Goal: Transaction & Acquisition: Purchase product/service

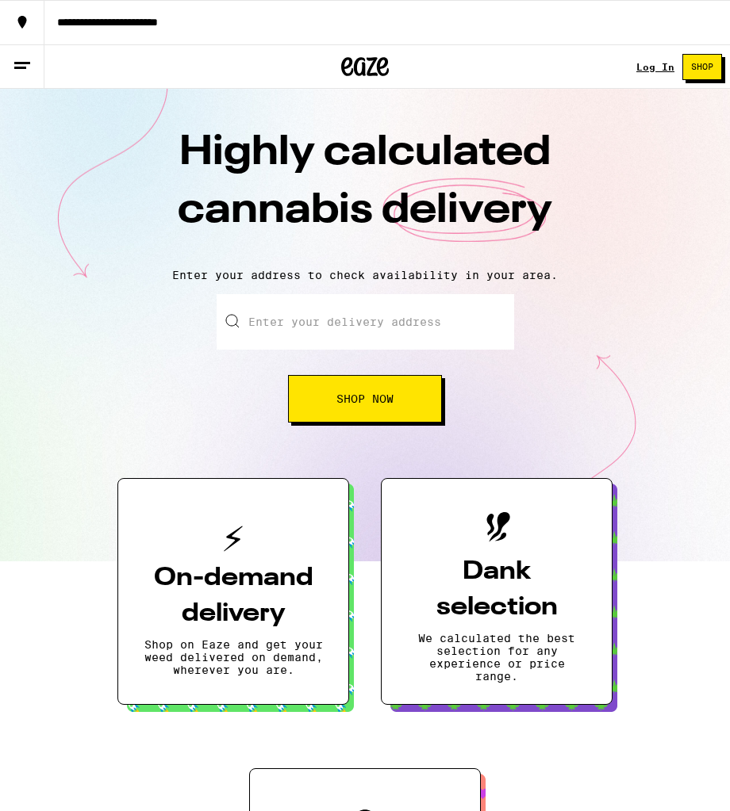
click at [655, 66] on link "Log In" at bounding box center [655, 67] width 38 height 10
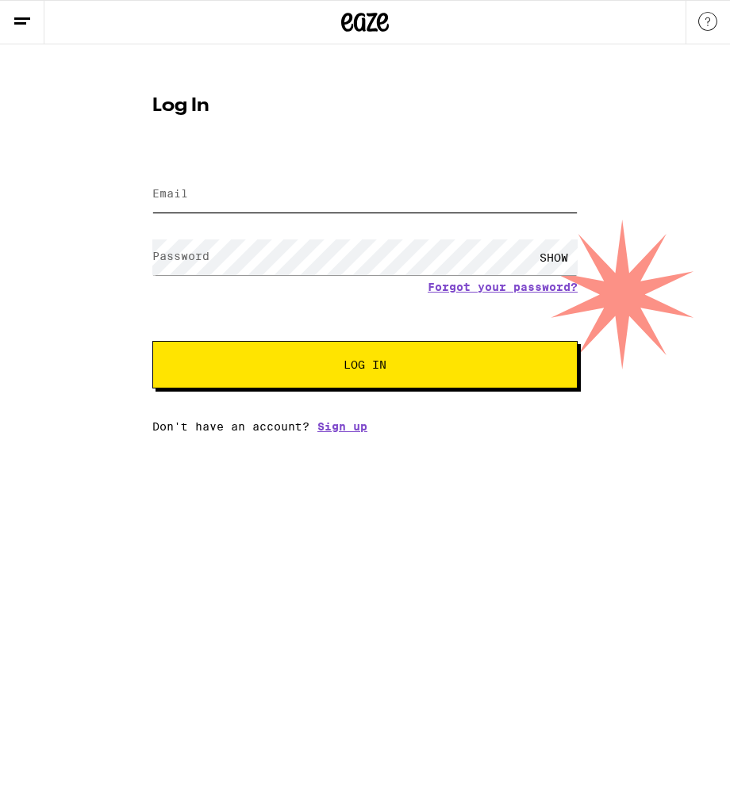
type input "[EMAIL_ADDRESS][DOMAIN_NAME]"
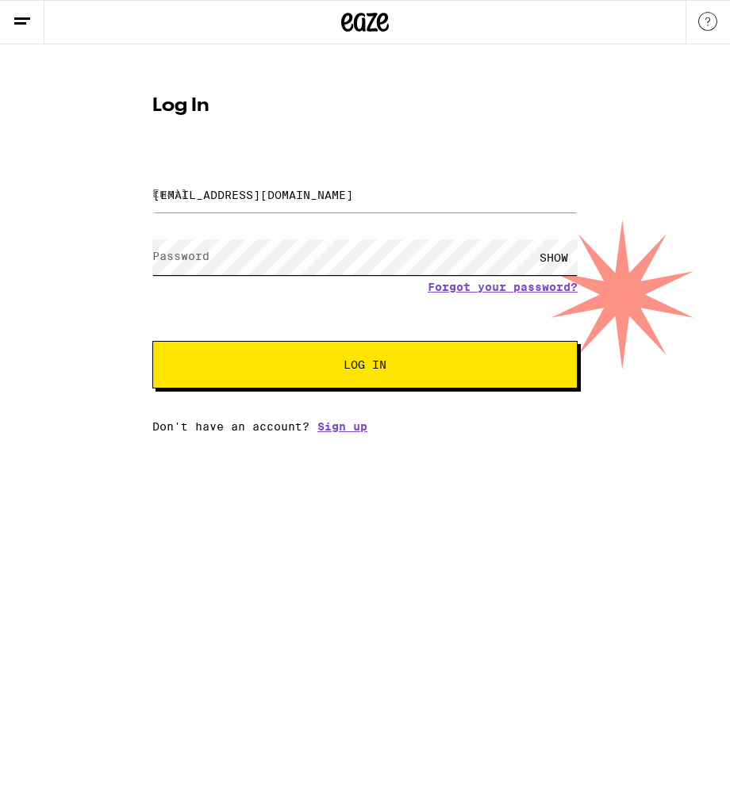
click at [365, 366] on button "Log In" at bounding box center [364, 365] width 425 height 48
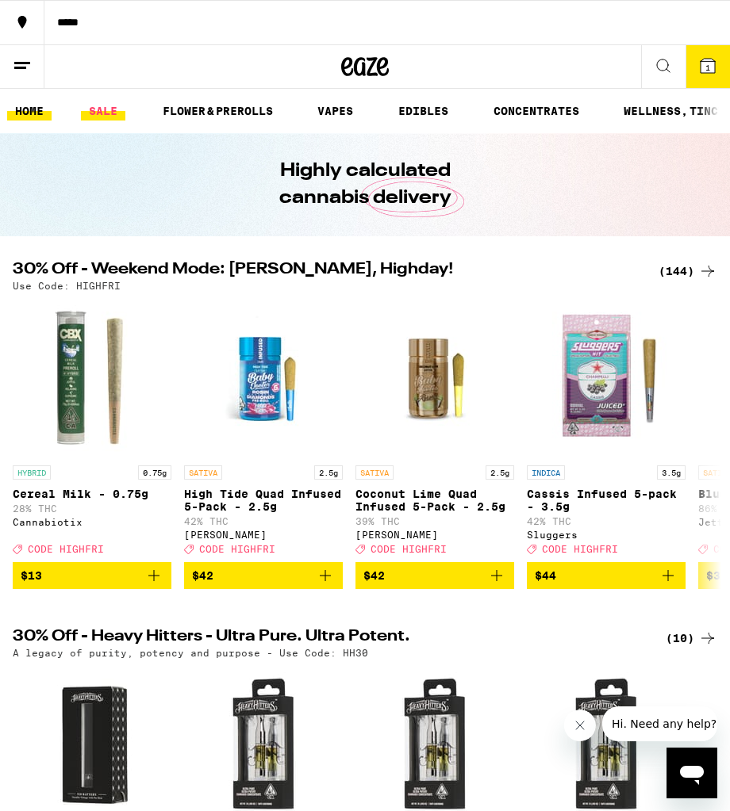
click at [94, 109] on link "SALE" at bounding box center [103, 111] width 44 height 19
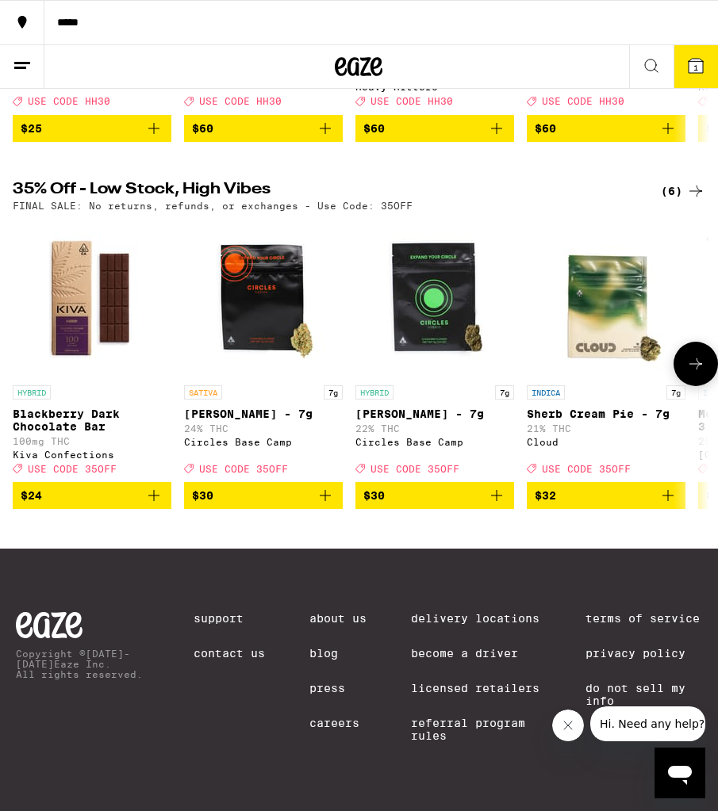
scroll to position [839, 0]
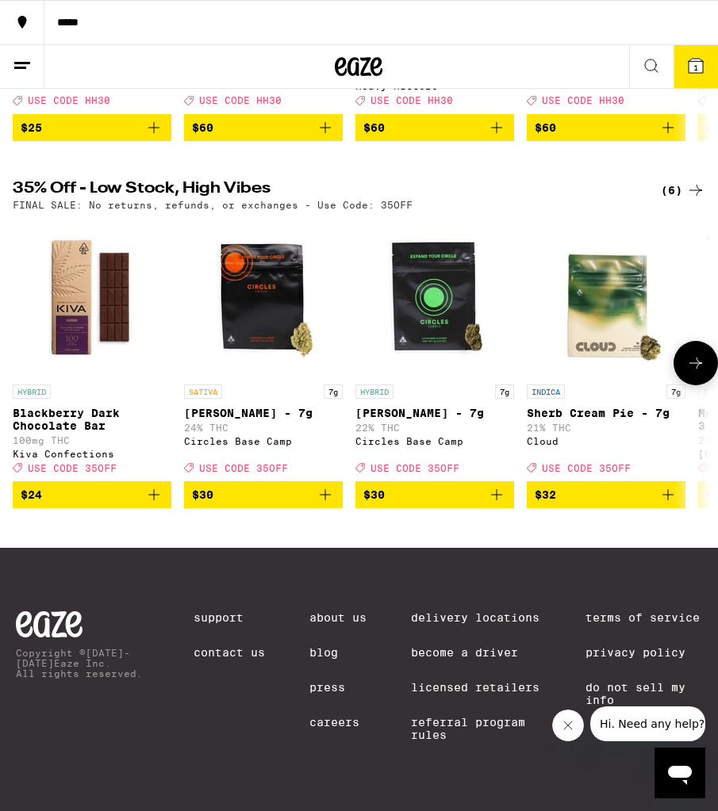
click at [585, 322] on img "Open page for Sherb Cream Pie - 7g from Cloud" at bounding box center [606, 297] width 159 height 159
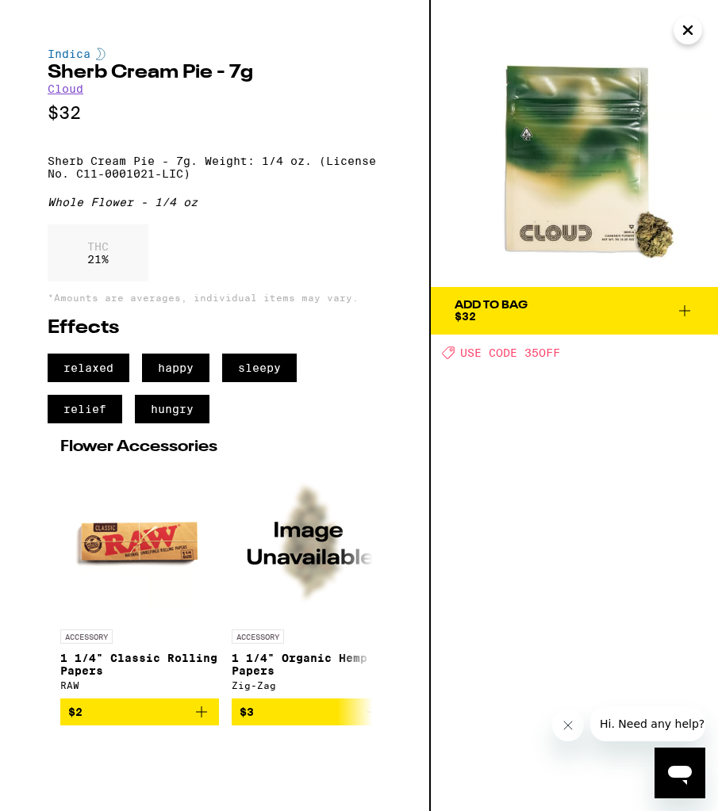
click at [683, 36] on icon "Close" at bounding box center [687, 30] width 19 height 24
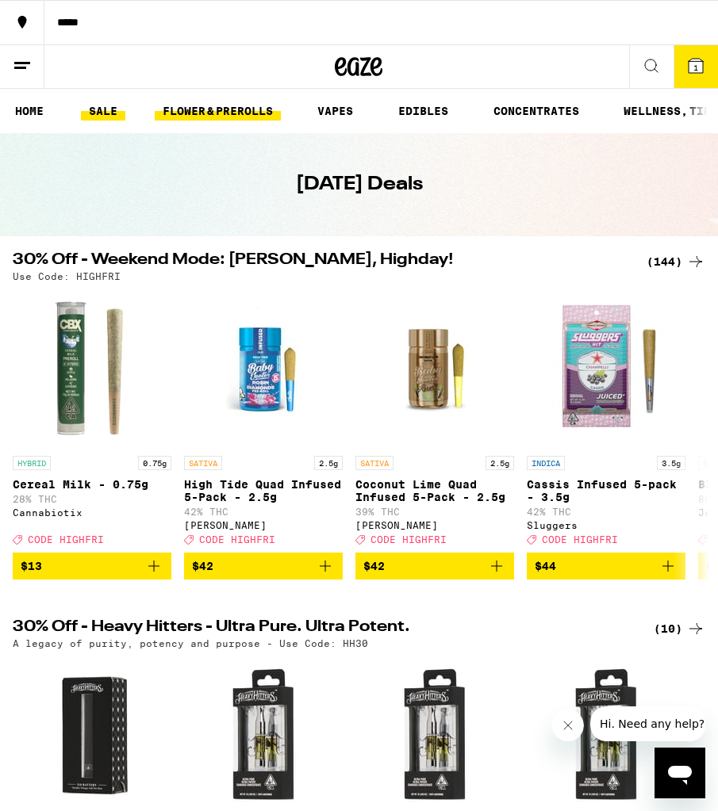
click at [198, 110] on link "FLOWER & PREROLLS" at bounding box center [218, 111] width 126 height 19
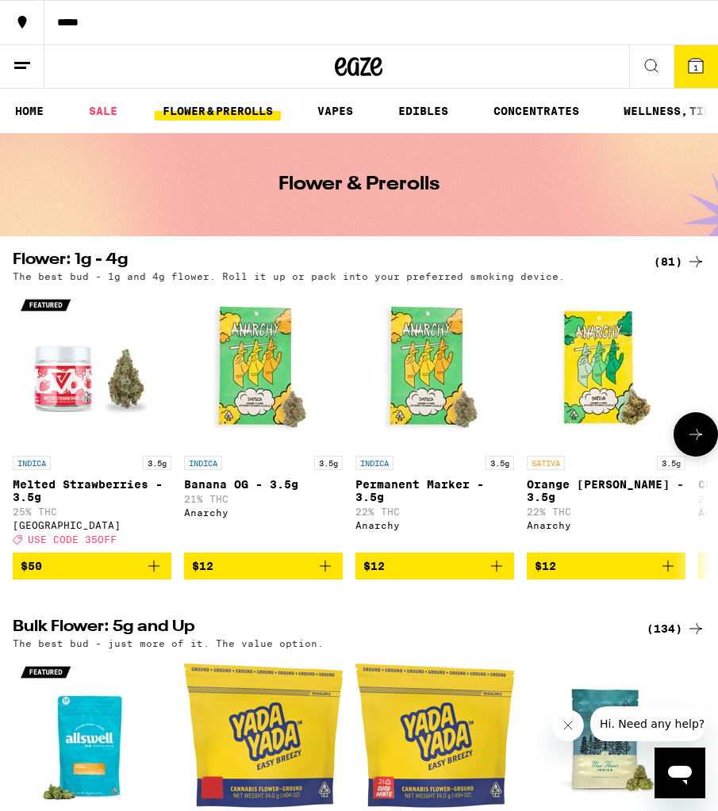
click at [686, 444] on icon at bounding box center [695, 434] width 19 height 19
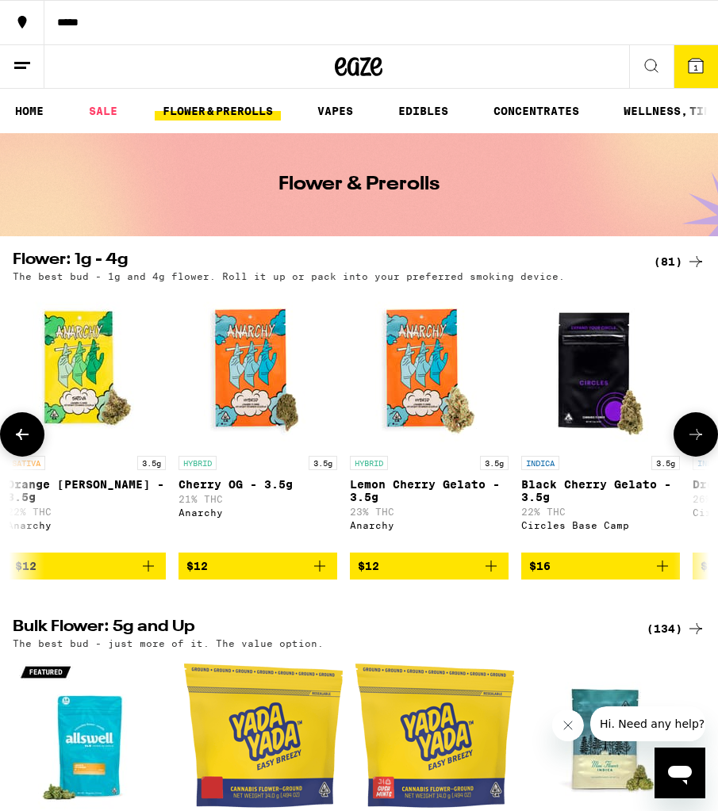
click at [686, 444] on icon at bounding box center [695, 434] width 19 height 19
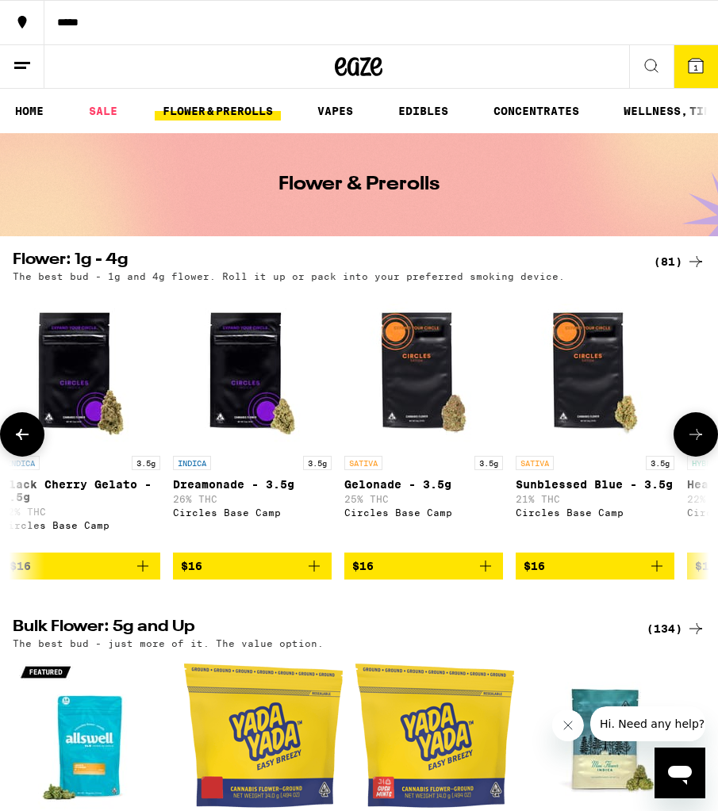
click at [686, 444] on icon at bounding box center [695, 434] width 19 height 19
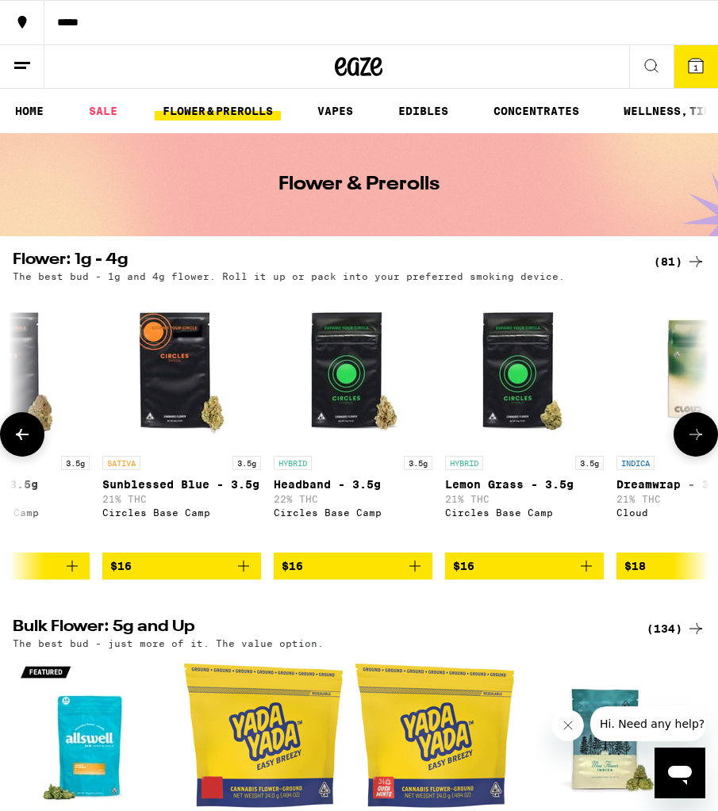
scroll to position [0, 1559]
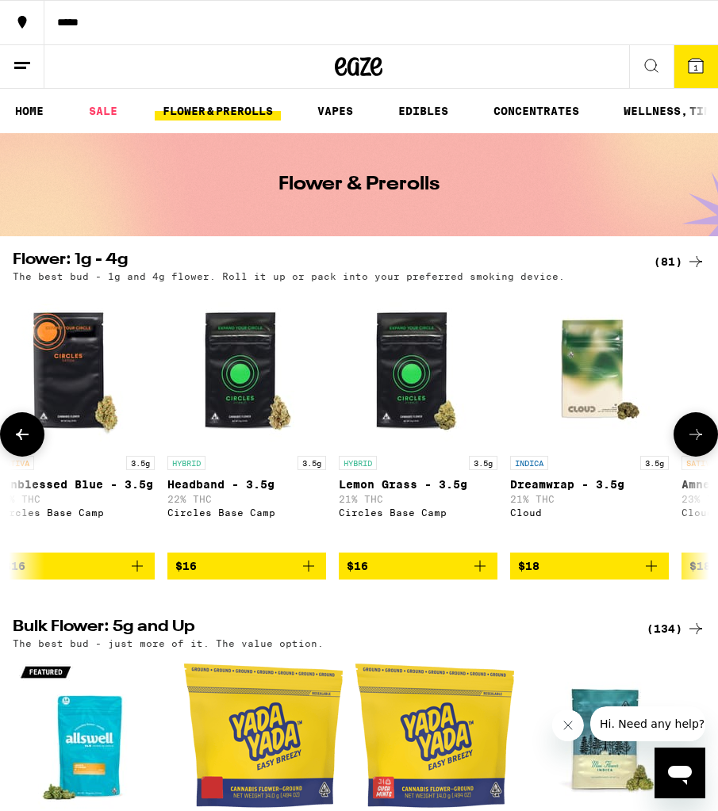
click at [686, 444] on icon at bounding box center [695, 434] width 19 height 19
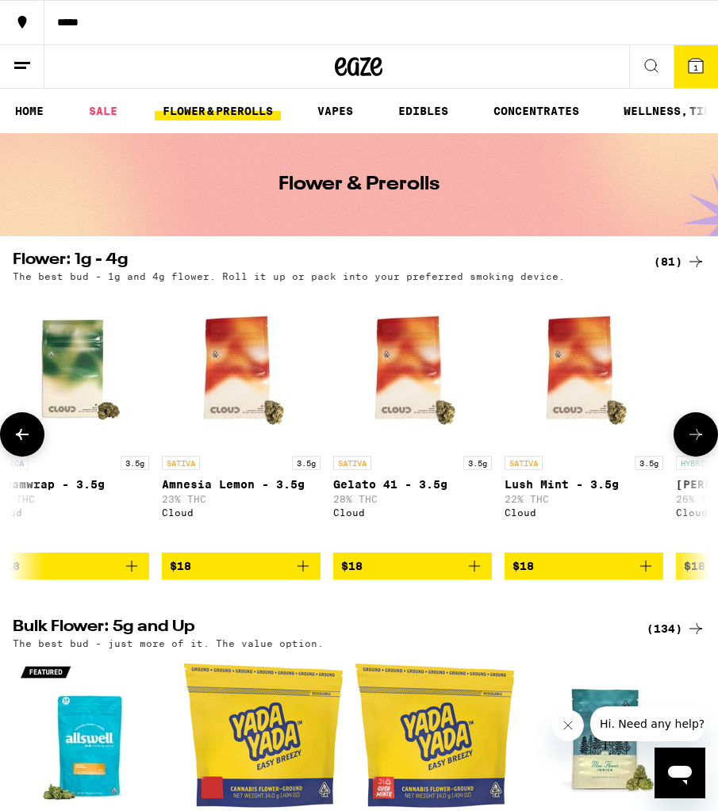
click at [686, 444] on icon at bounding box center [695, 434] width 19 height 19
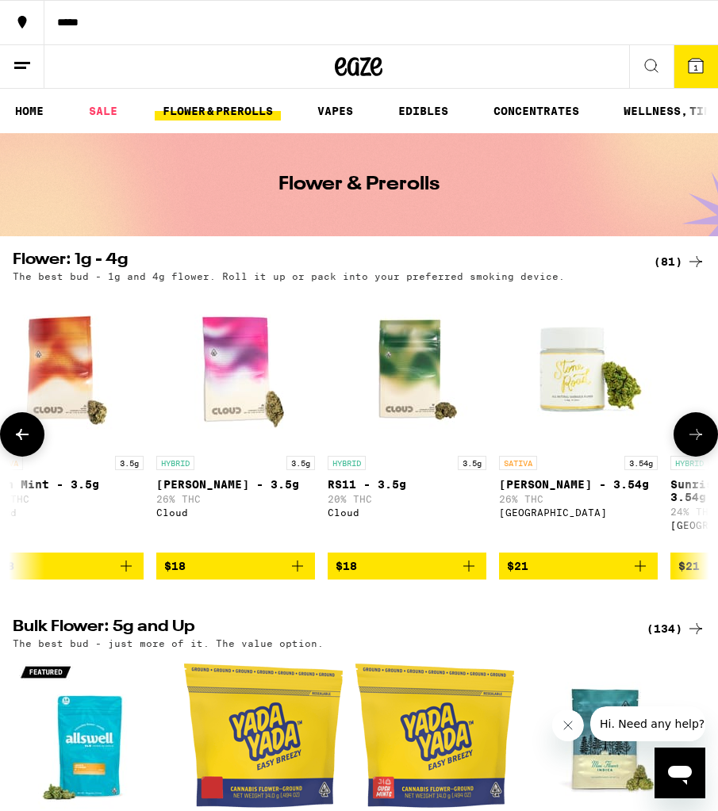
click at [686, 444] on icon at bounding box center [695, 434] width 19 height 19
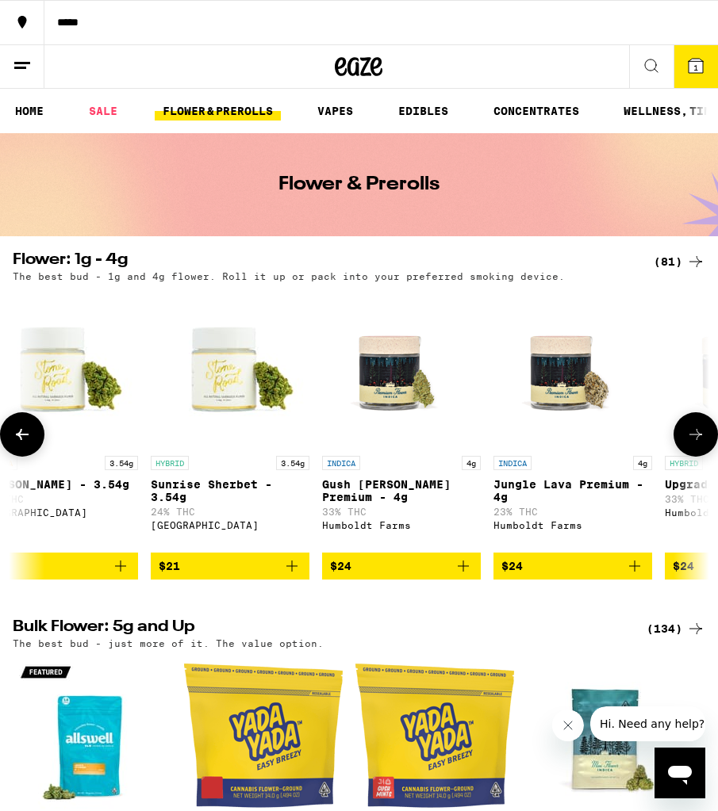
click at [686, 444] on icon at bounding box center [695, 434] width 19 height 19
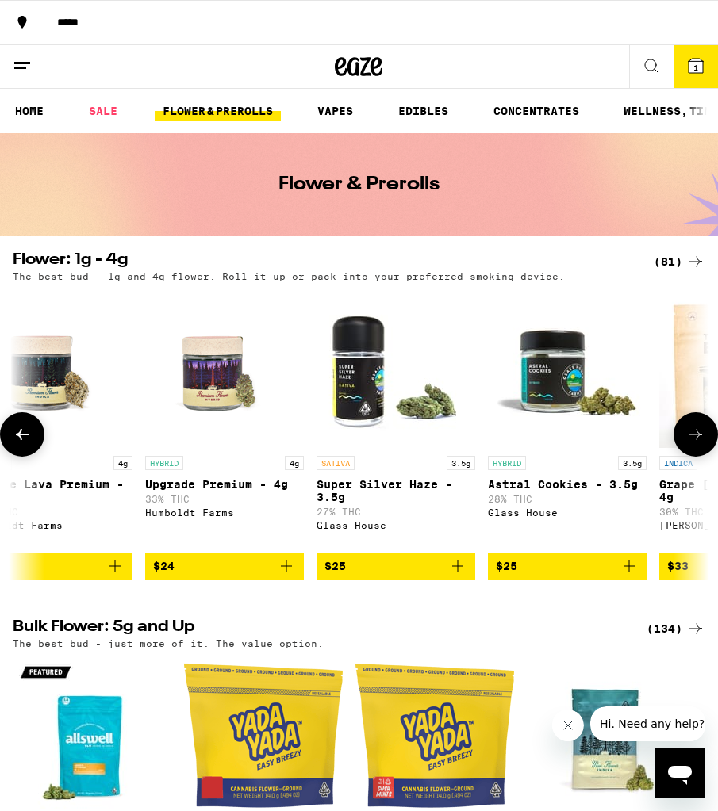
click at [19, 436] on icon at bounding box center [22, 434] width 19 height 19
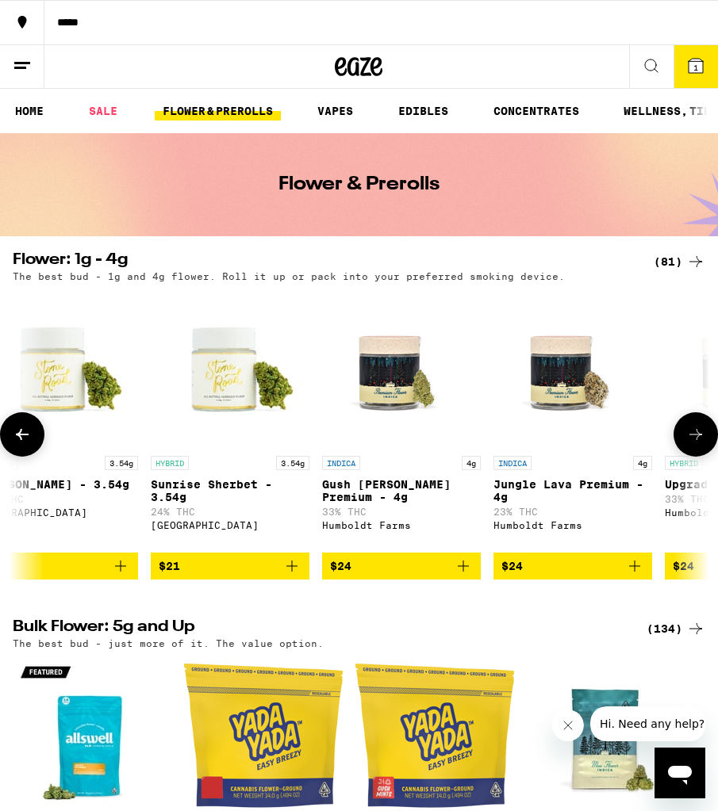
click at [19, 436] on icon at bounding box center [22, 434] width 19 height 19
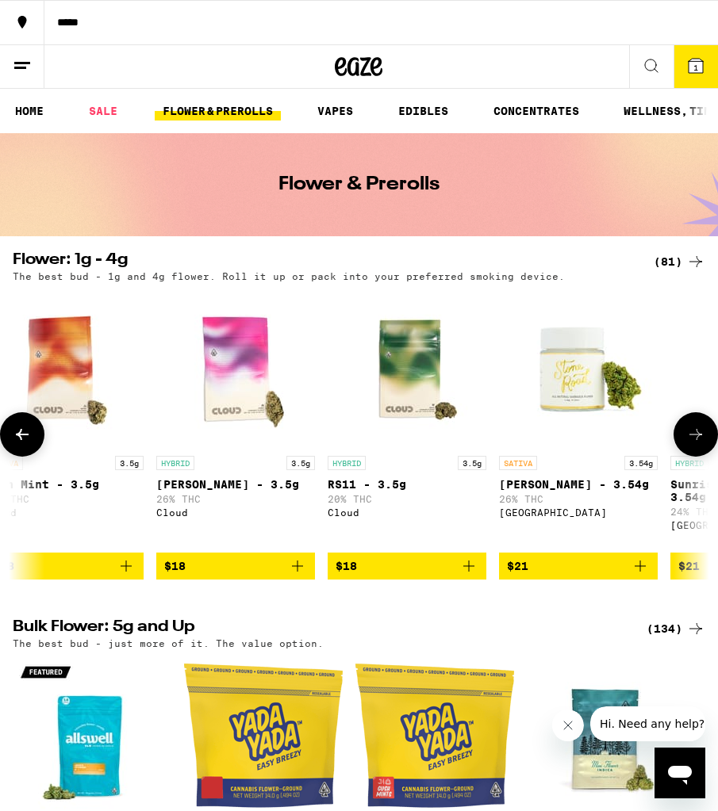
click at [19, 436] on icon at bounding box center [22, 434] width 19 height 19
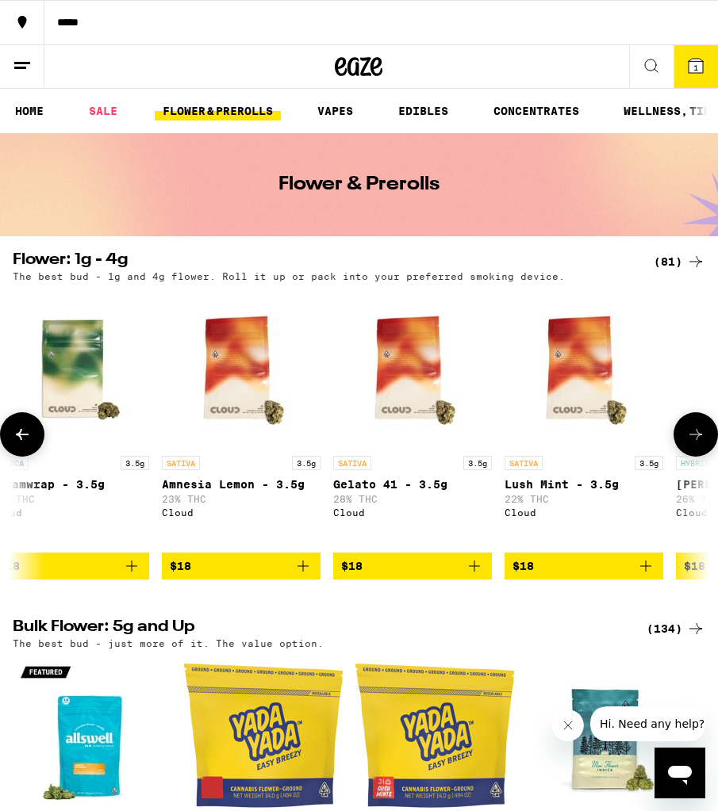
click at [19, 436] on icon at bounding box center [22, 434] width 19 height 19
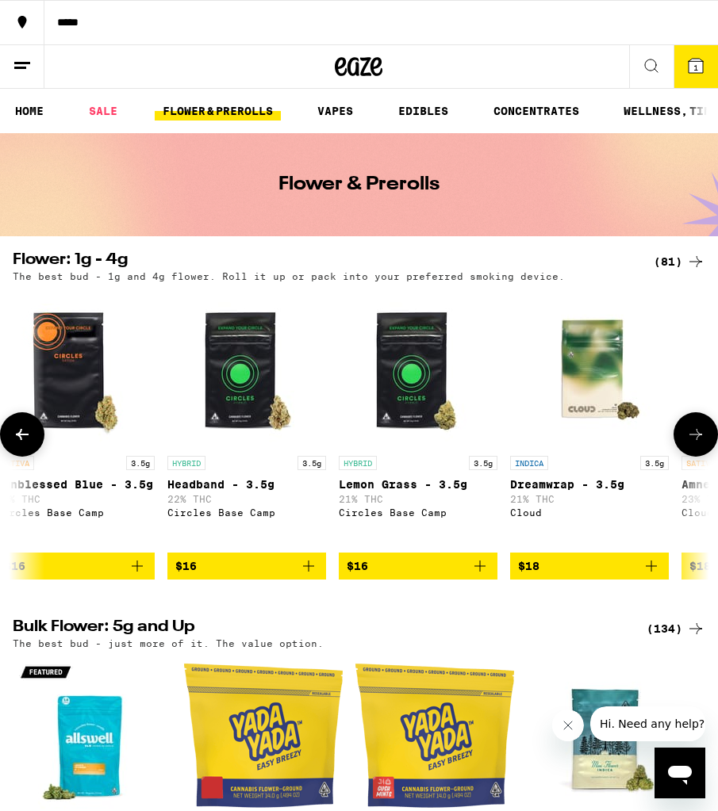
click at [19, 436] on icon at bounding box center [22, 434] width 19 height 19
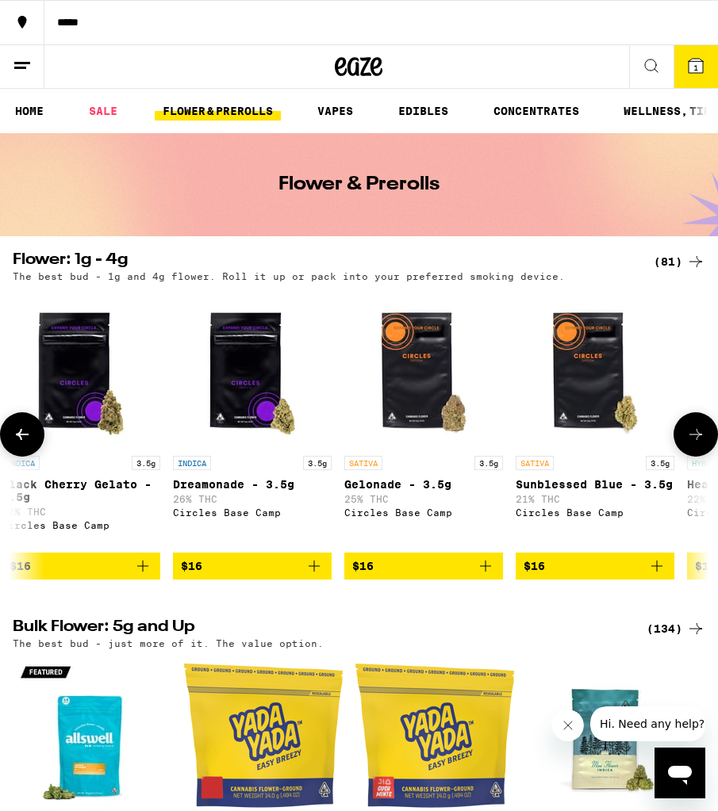
click at [19, 436] on icon at bounding box center [22, 434] width 19 height 19
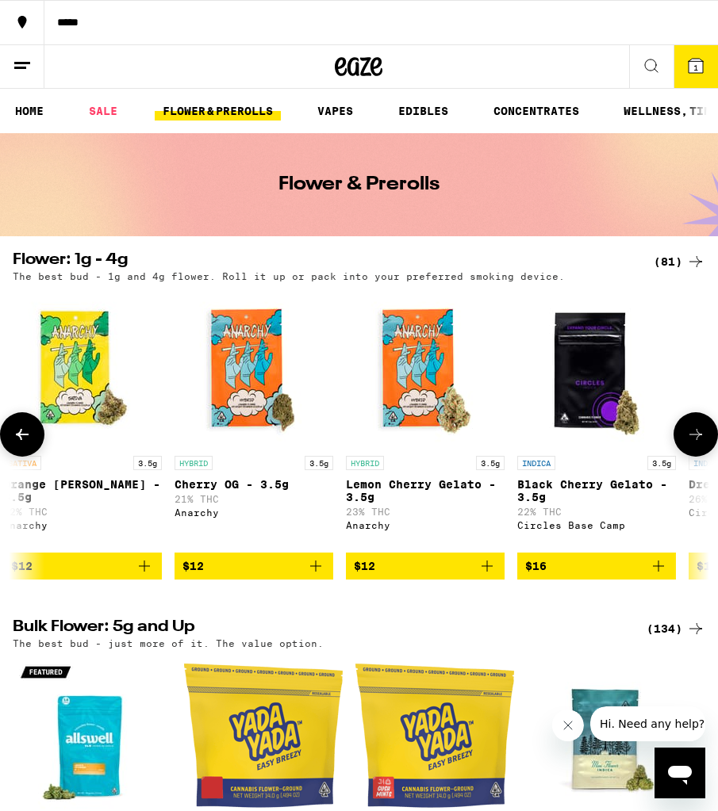
scroll to position [0, 520]
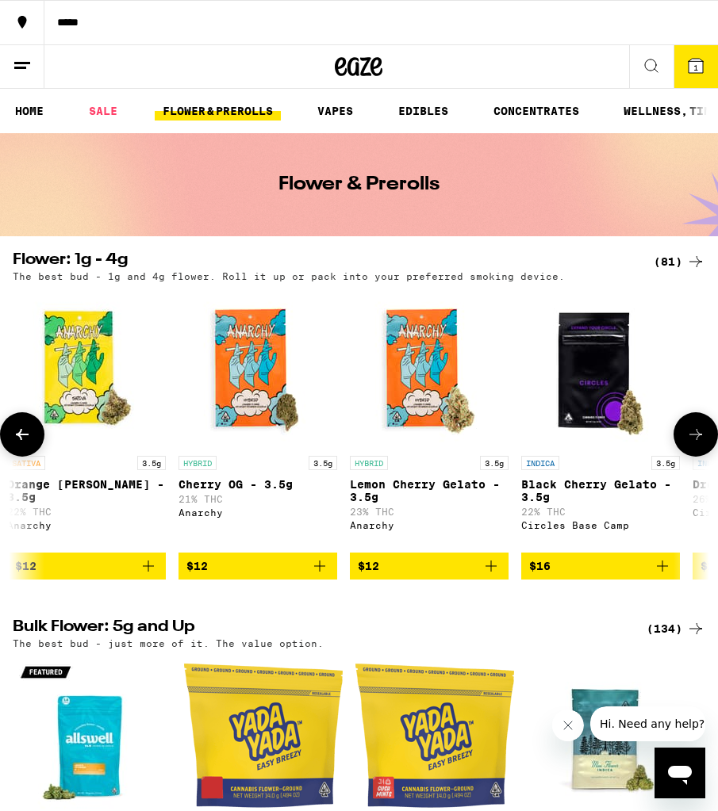
click at [19, 436] on icon at bounding box center [22, 434] width 19 height 19
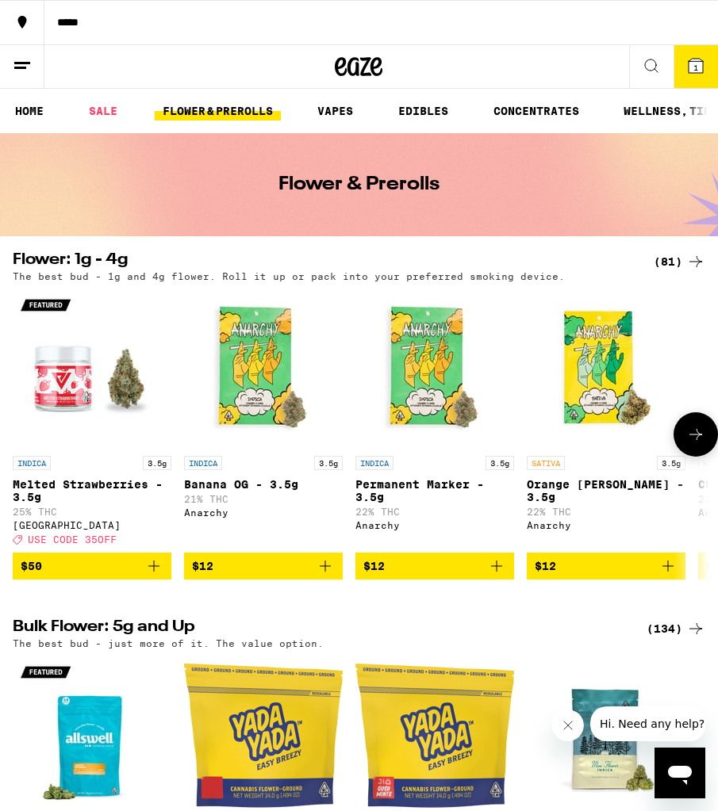
click at [93, 576] on span "$50" at bounding box center [92, 566] width 143 height 19
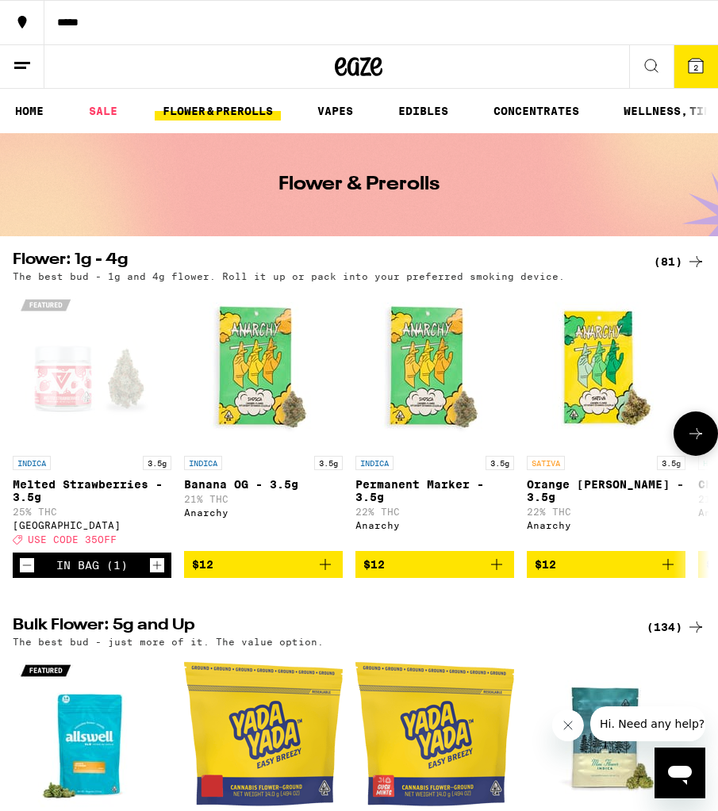
click at [695, 443] on icon at bounding box center [695, 433] width 19 height 19
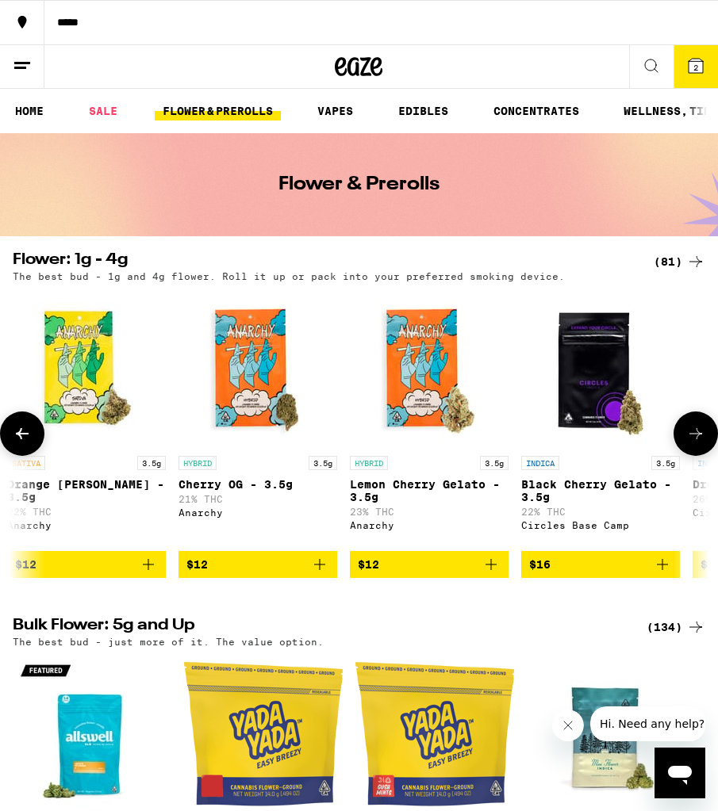
scroll to position [0, 520]
click at [493, 574] on icon "Add to bag" at bounding box center [490, 564] width 19 height 19
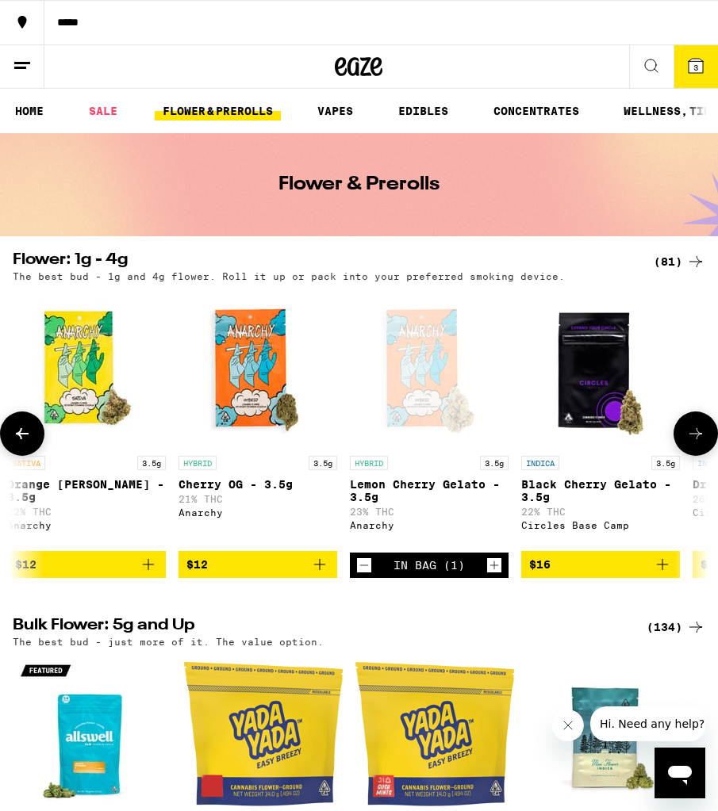
click at [332, 570] on button "$12" at bounding box center [257, 564] width 159 height 27
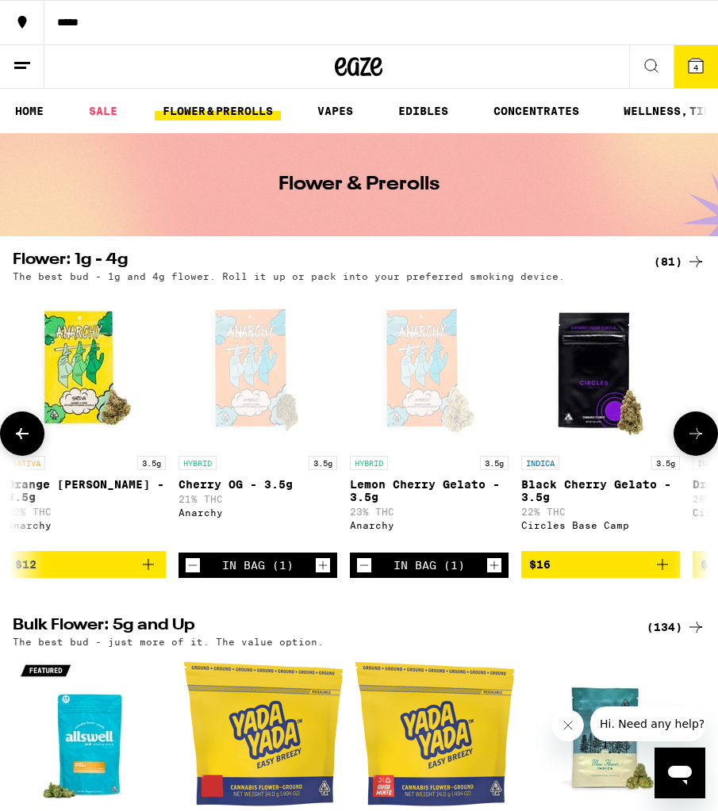
click at [191, 575] on icon "Decrement" at bounding box center [193, 565] width 14 height 19
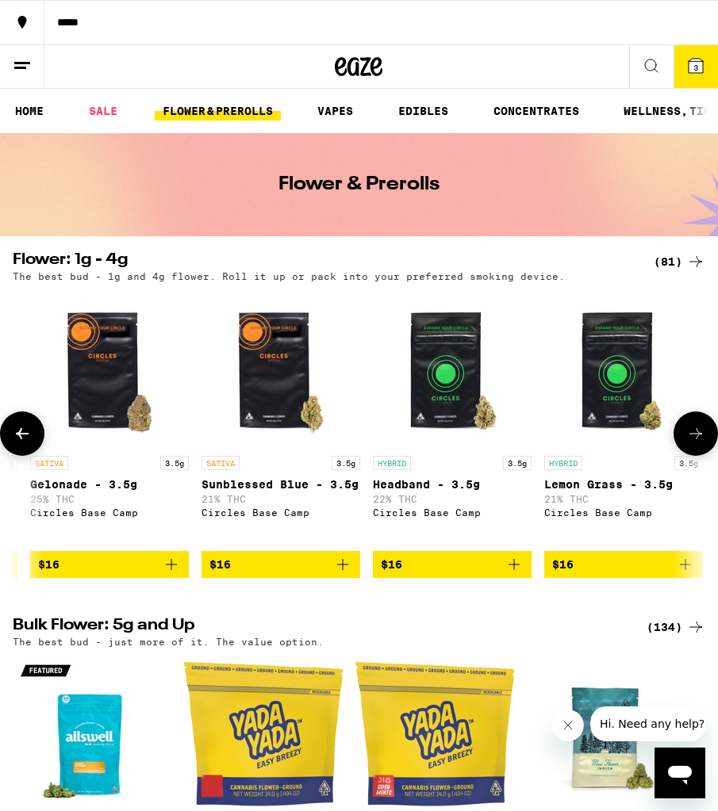
scroll to position [0, 1452]
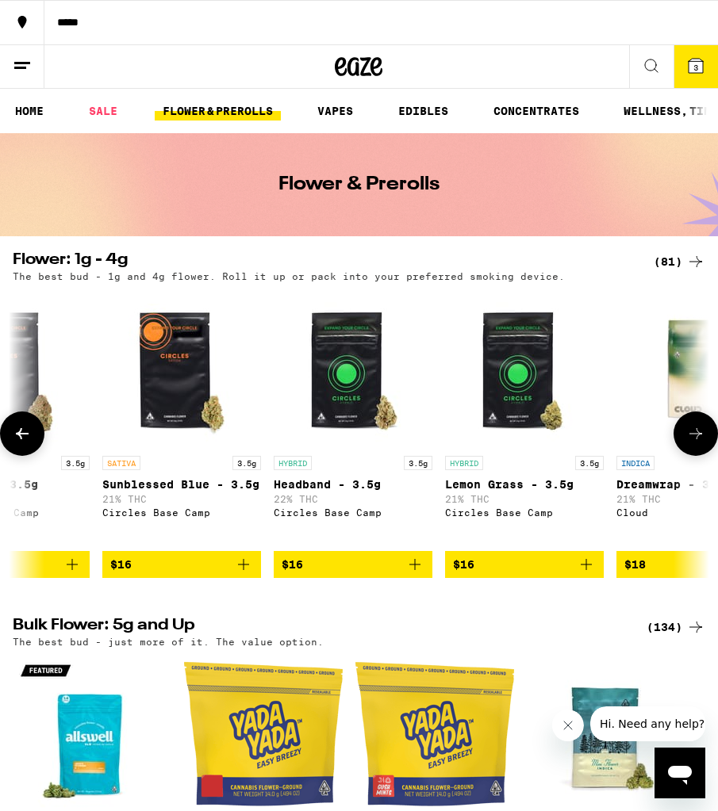
click at [590, 574] on icon "Add to bag" at bounding box center [586, 564] width 19 height 19
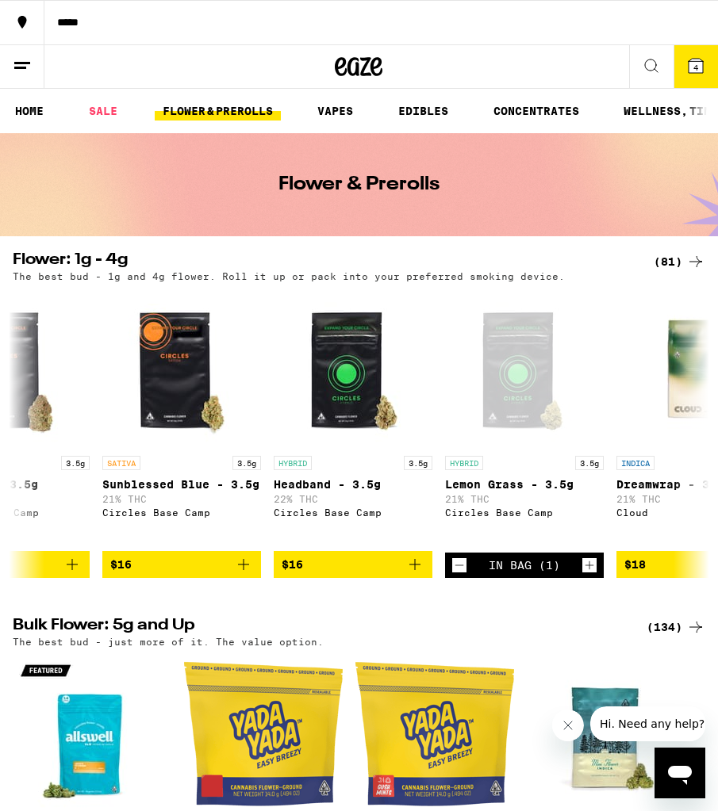
click at [688, 75] on button "4" at bounding box center [695, 66] width 44 height 43
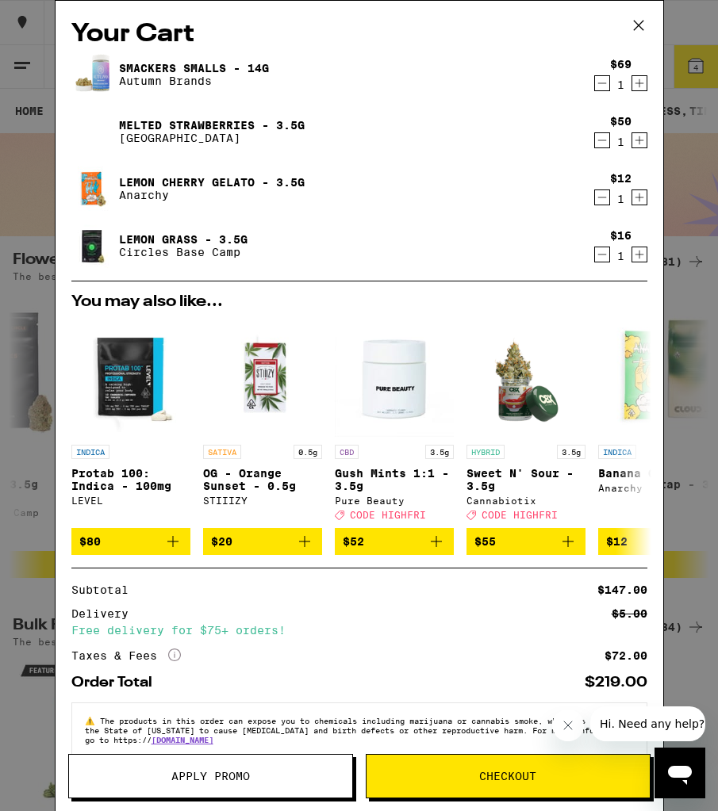
click at [595, 84] on icon "Decrement" at bounding box center [602, 83] width 14 height 19
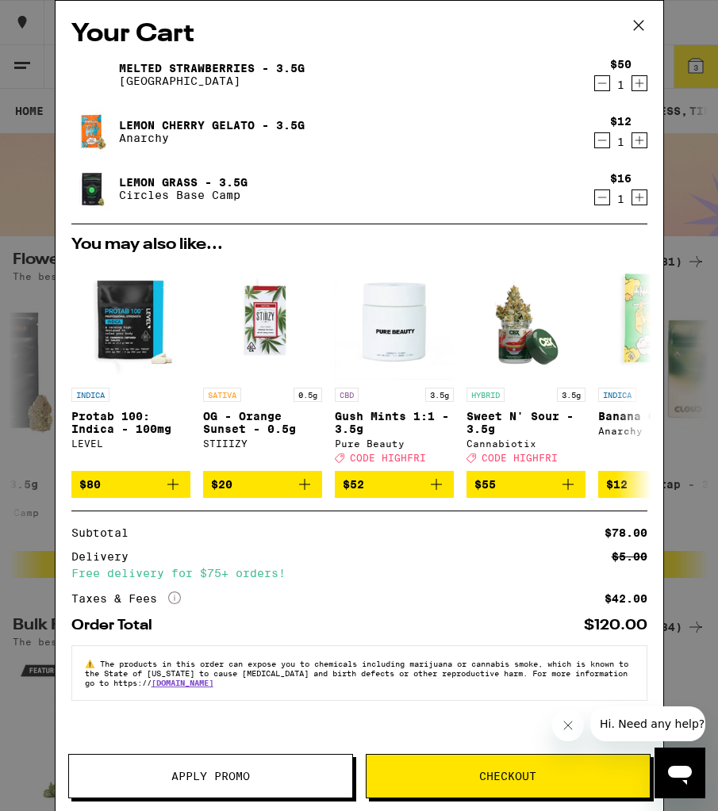
click at [194, 767] on button "Apply Promo" at bounding box center [210, 776] width 285 height 44
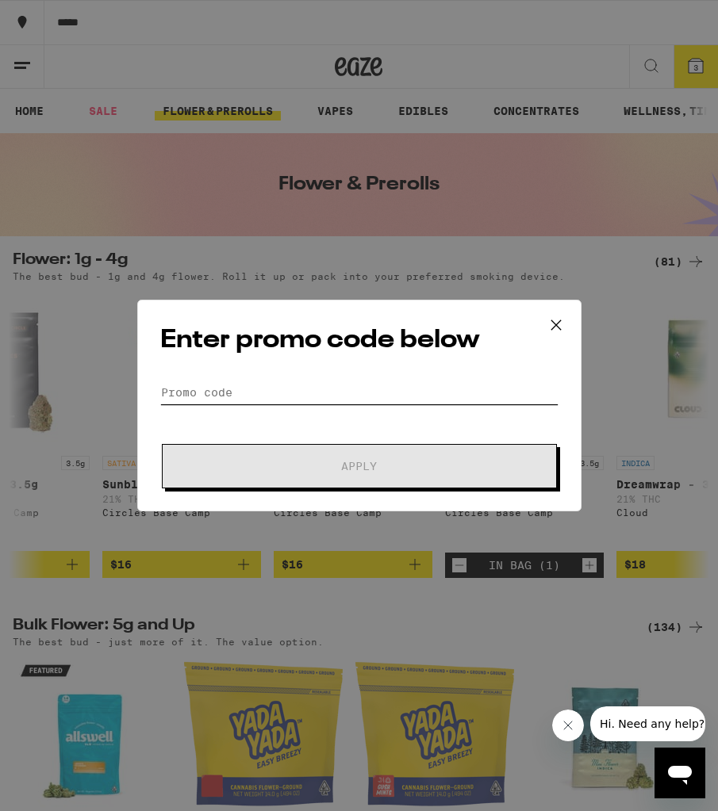
click at [205, 394] on input "Promo Code" at bounding box center [359, 393] width 398 height 24
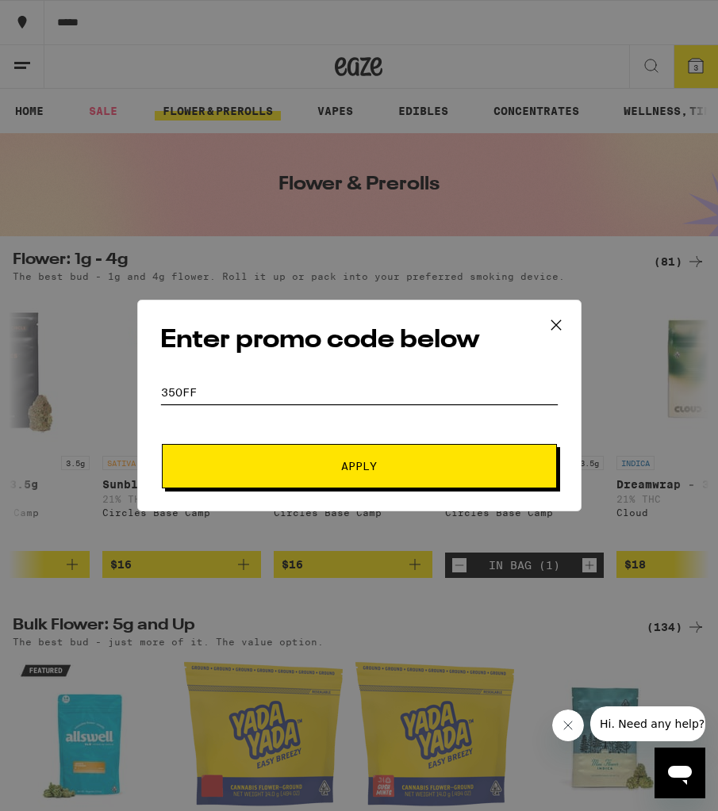
type input "35off"
click at [224, 470] on span "Apply" at bounding box center [360, 466] width 286 height 11
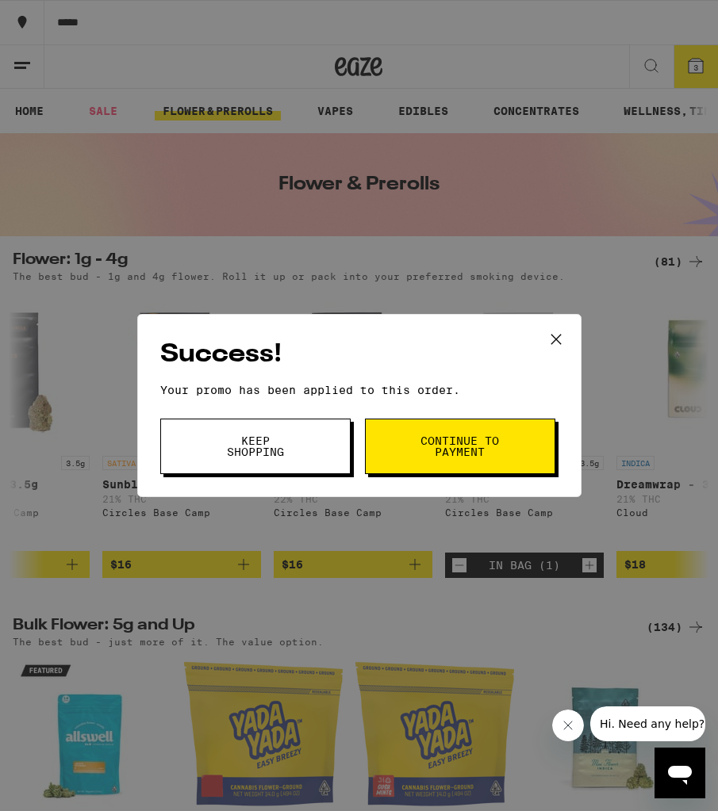
click at [451, 455] on span "Continue to payment" at bounding box center [460, 446] width 81 height 22
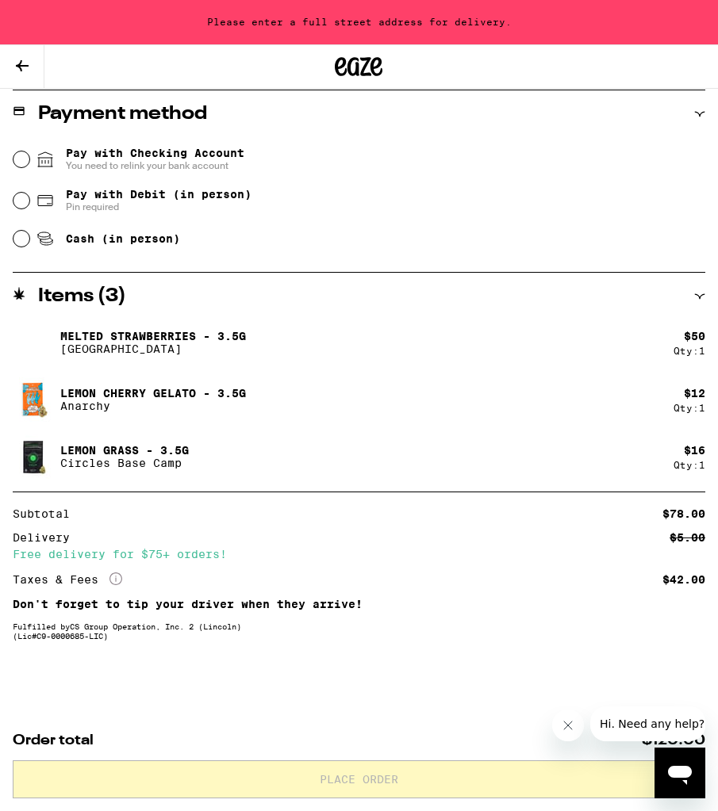
scroll to position [673, 0]
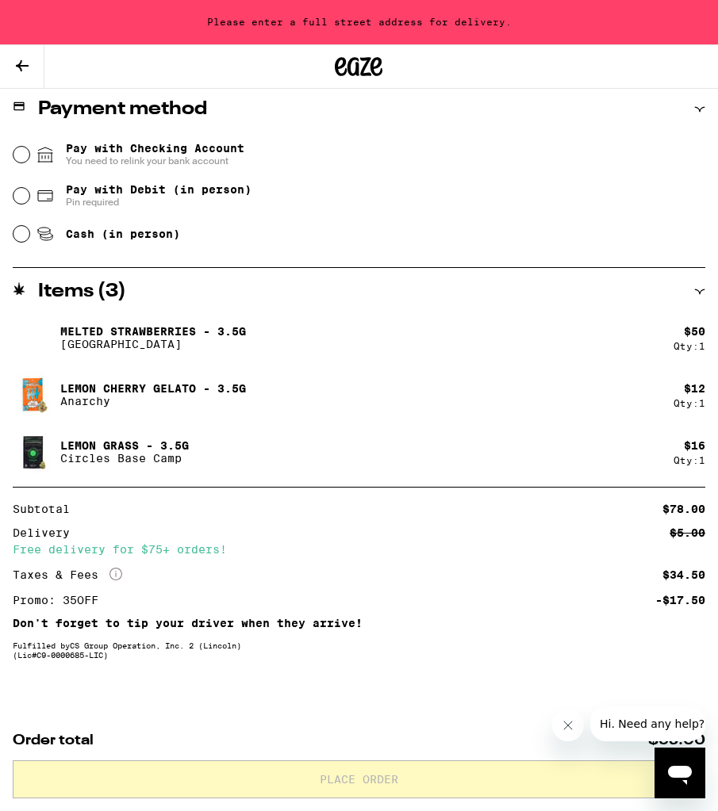
click at [577, 731] on button "Close message from company" at bounding box center [568, 726] width 32 height 32
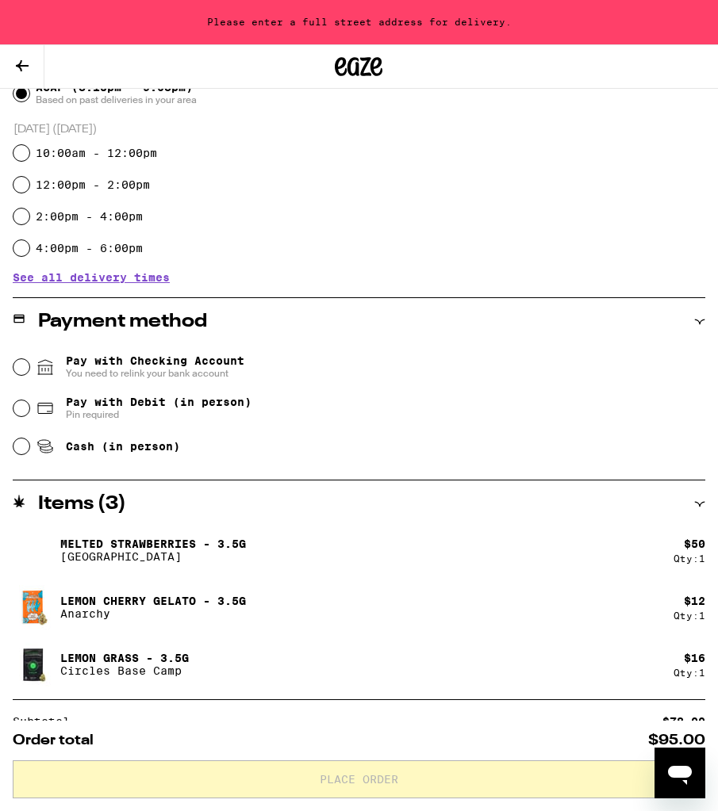
scroll to position [462, 0]
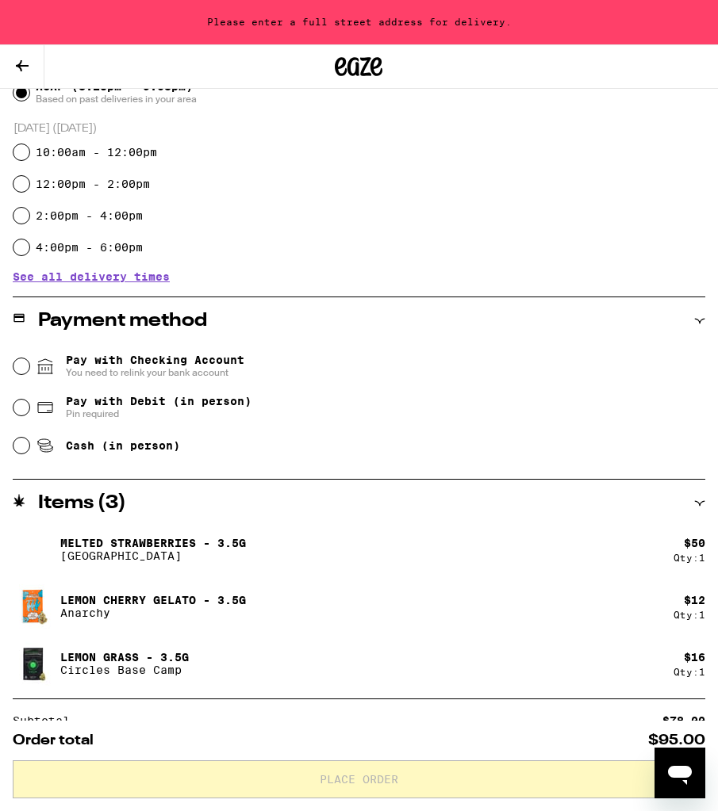
click at [16, 412] on input "Pay with Debit (in person) Pin required" at bounding box center [21, 408] width 16 height 16
radio input "true"
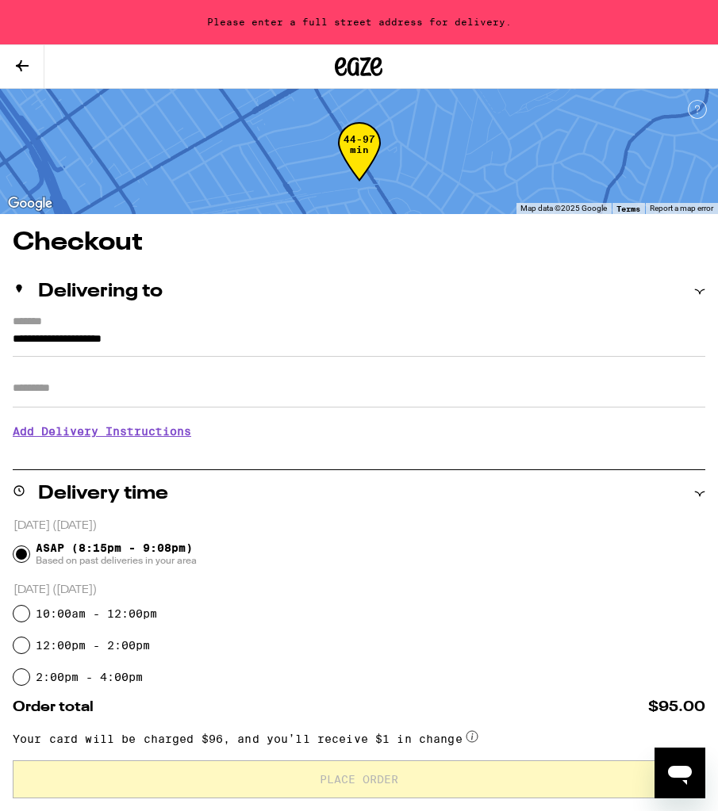
scroll to position [0, 0]
click at [13, 340] on input "**********" at bounding box center [359, 343] width 692 height 27
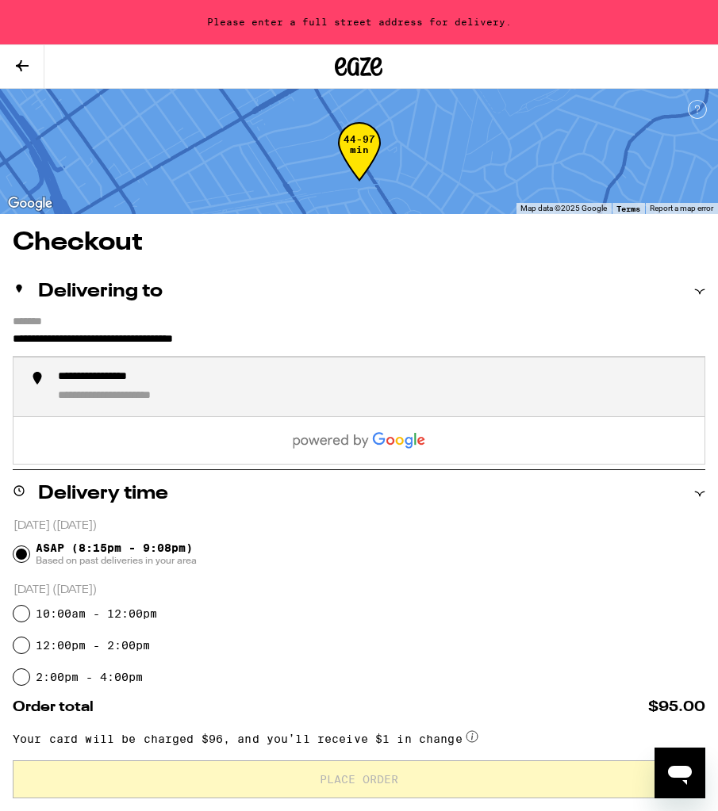
click at [72, 383] on div "**********" at bounding box center [119, 377] width 122 height 14
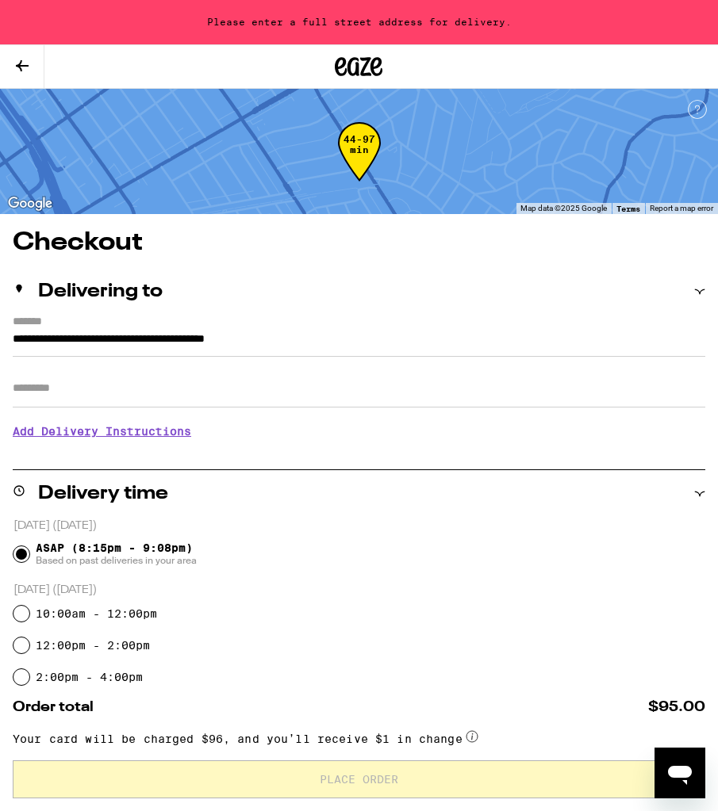
type input "**********"
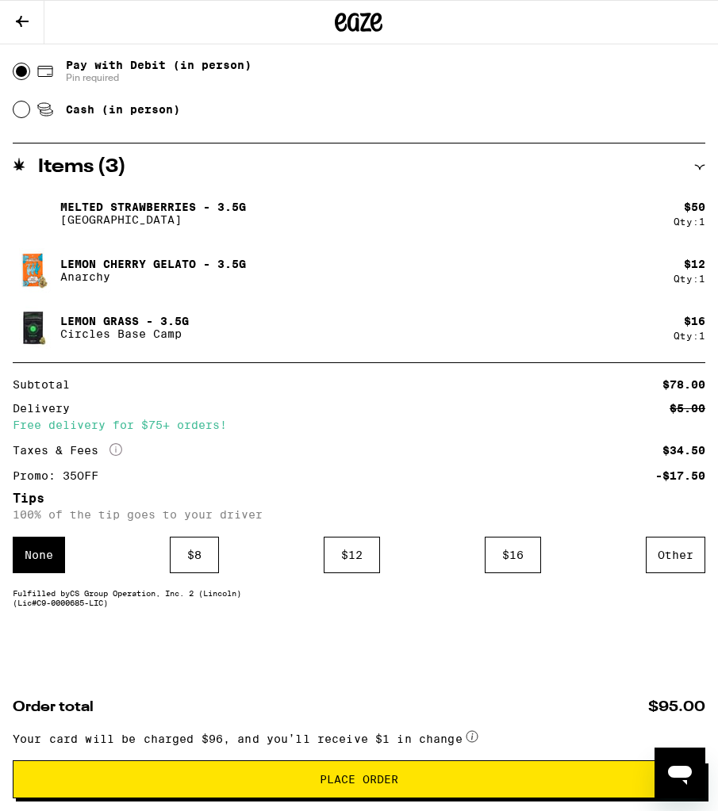
scroll to position [760, 0]
click at [355, 785] on span "Place Order" at bounding box center [359, 779] width 79 height 11
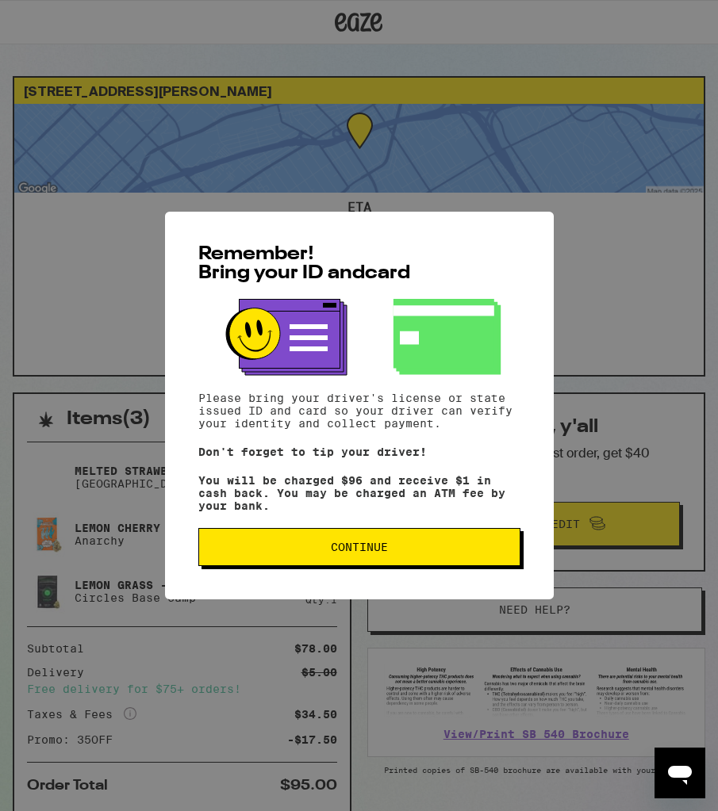
click at [382, 553] on span "Continue" at bounding box center [359, 547] width 57 height 11
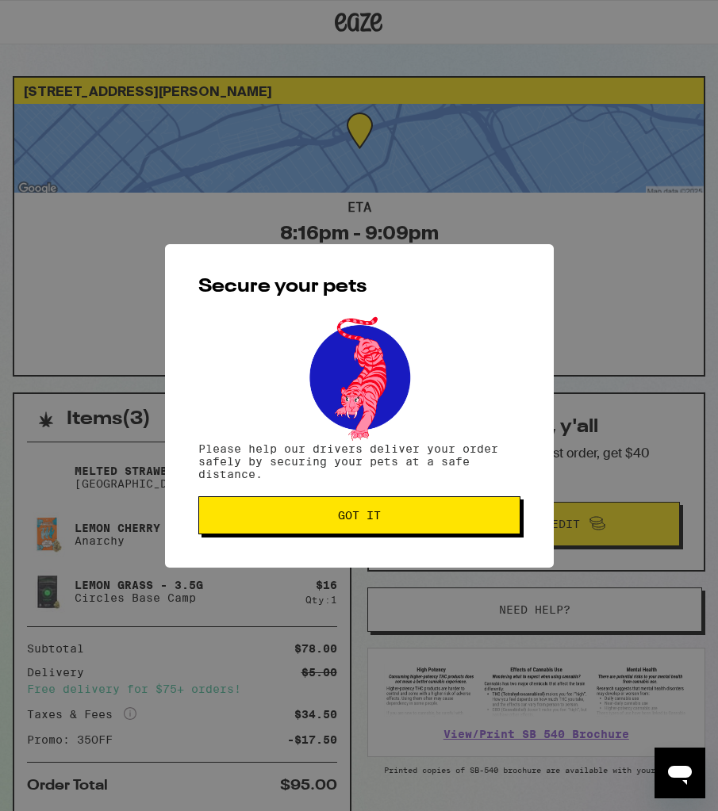
click at [332, 510] on button "Got it" at bounding box center [359, 516] width 322 height 38
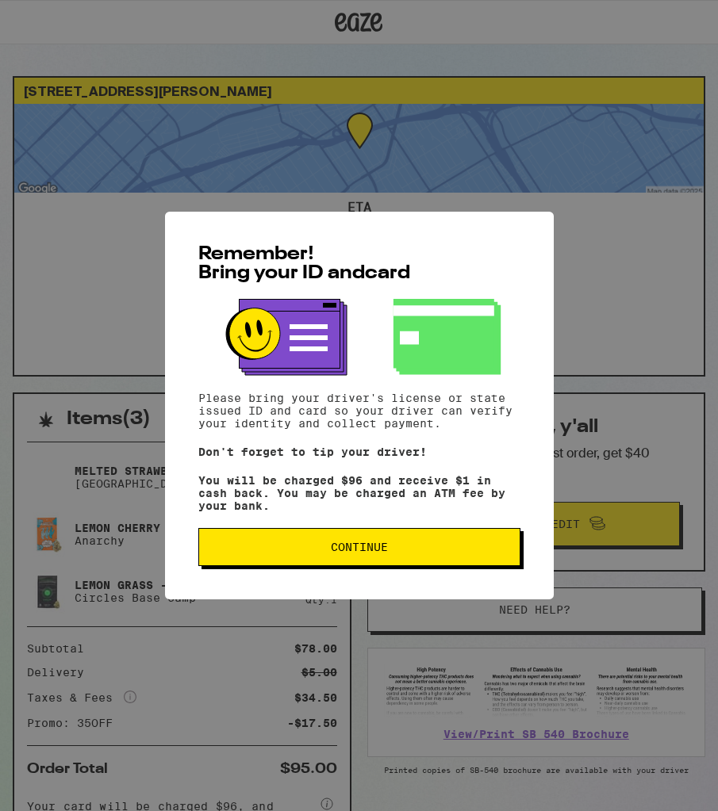
click at [395, 545] on button "Continue" at bounding box center [359, 547] width 322 height 38
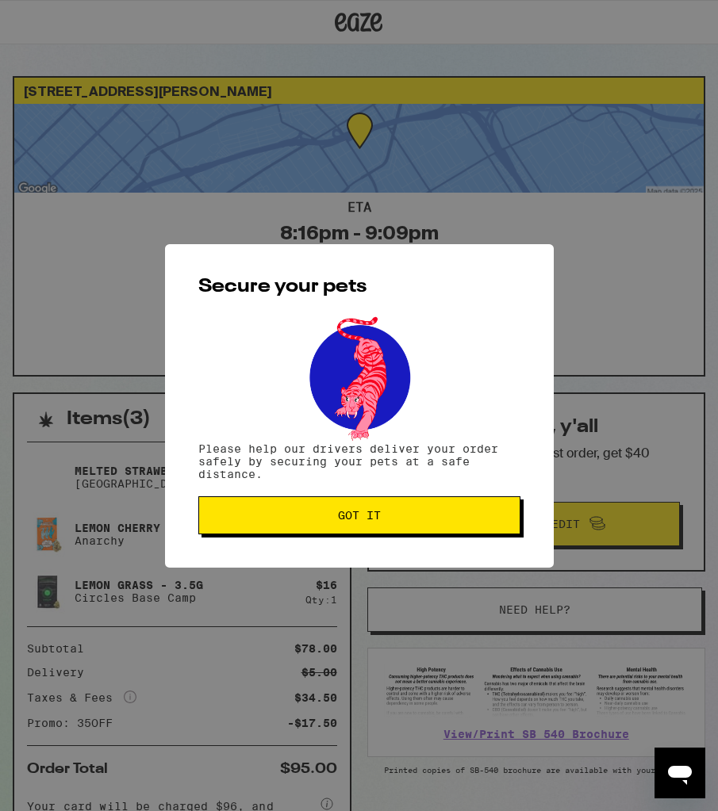
click at [330, 502] on button "Got it" at bounding box center [359, 516] width 322 height 38
